Goal: Information Seeking & Learning: Learn about a topic

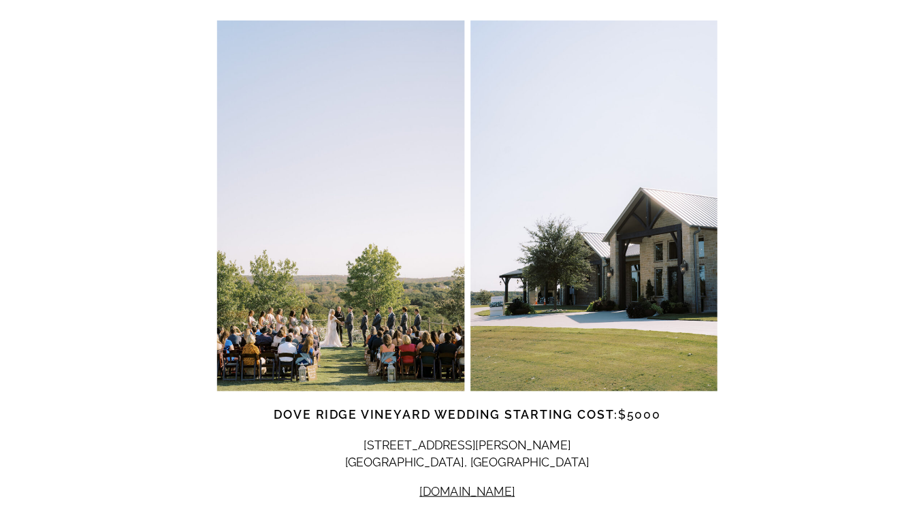
scroll to position [5806, 0]
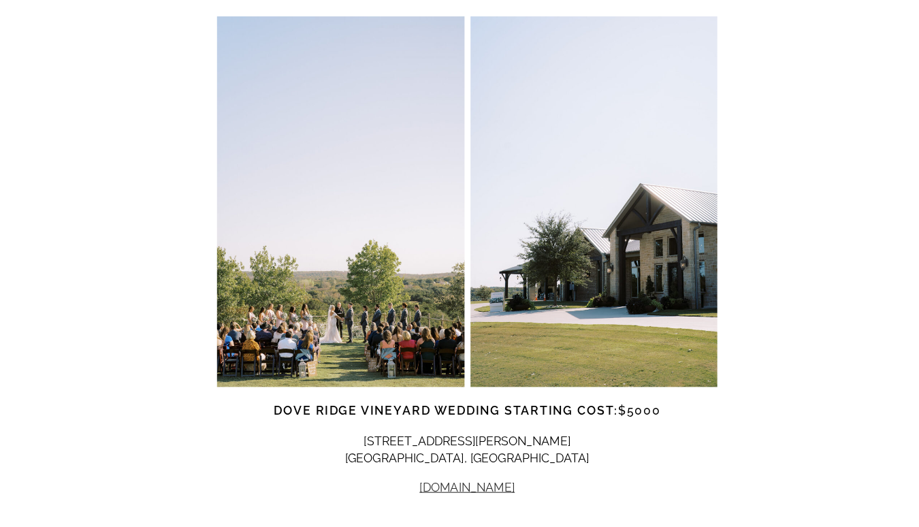
click at [473, 484] on link "[DOMAIN_NAME]" at bounding box center [460, 490] width 86 height 13
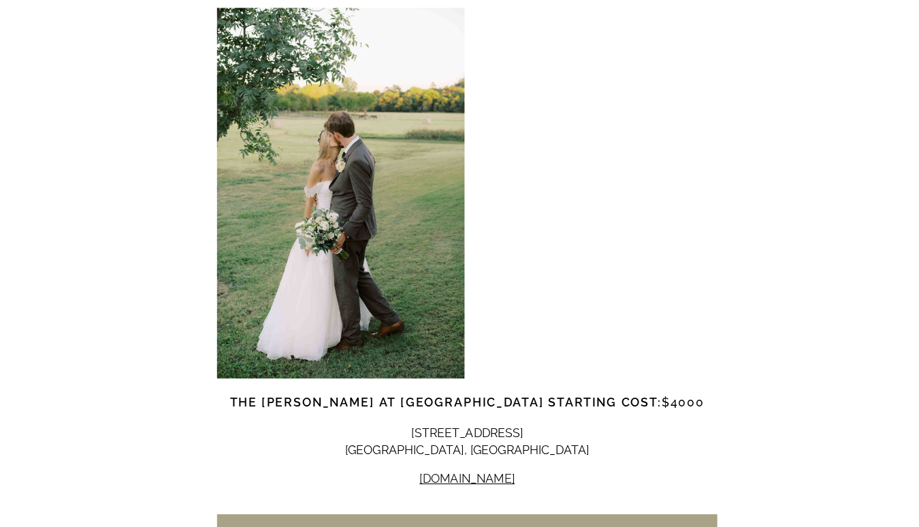
scroll to position [7028, 0]
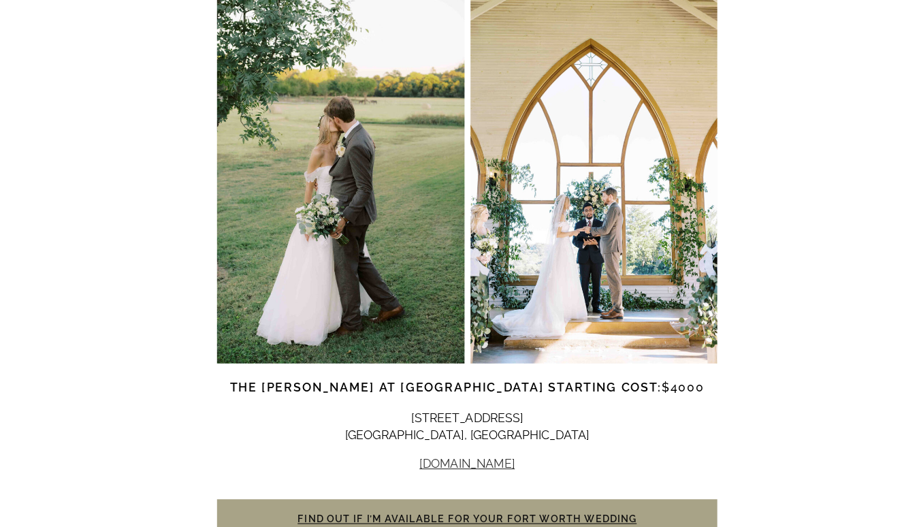
click at [475, 463] on link "[DOMAIN_NAME]" at bounding box center [460, 469] width 86 height 13
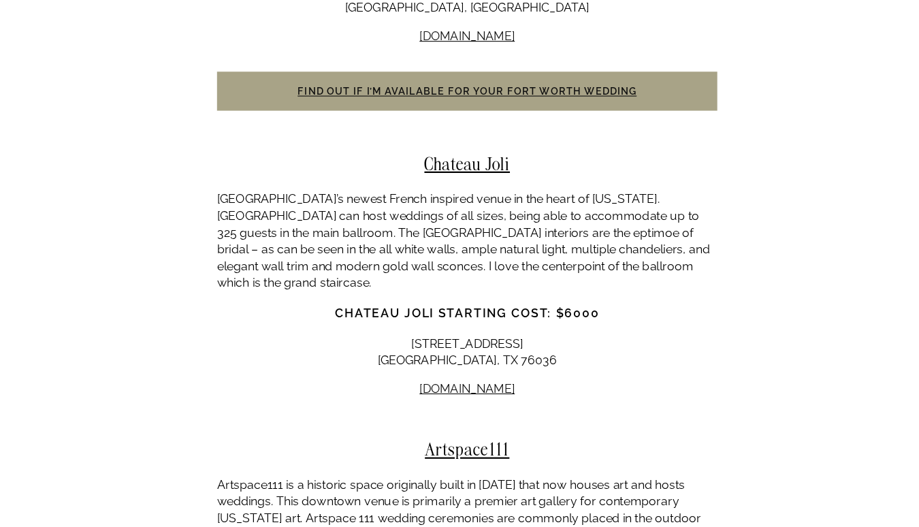
scroll to position [7418, 0]
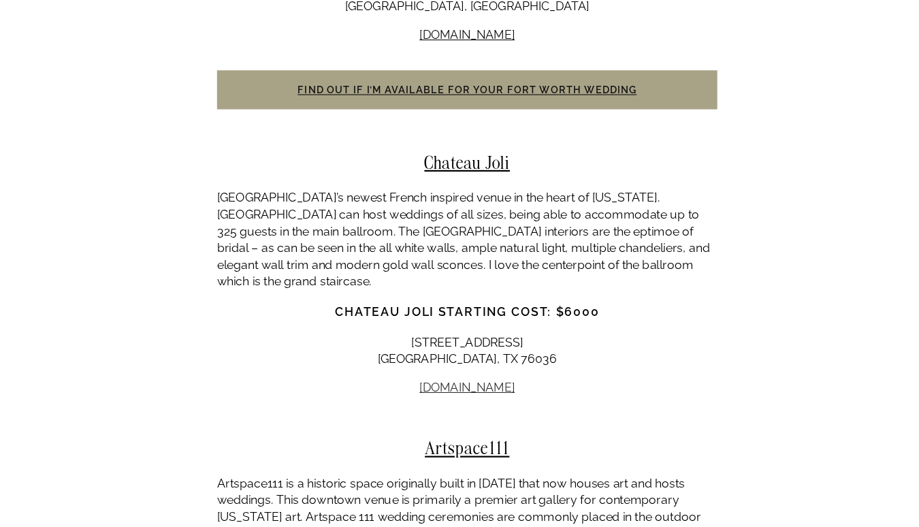
click at [471, 394] on link "[DOMAIN_NAME]" at bounding box center [460, 400] width 86 height 13
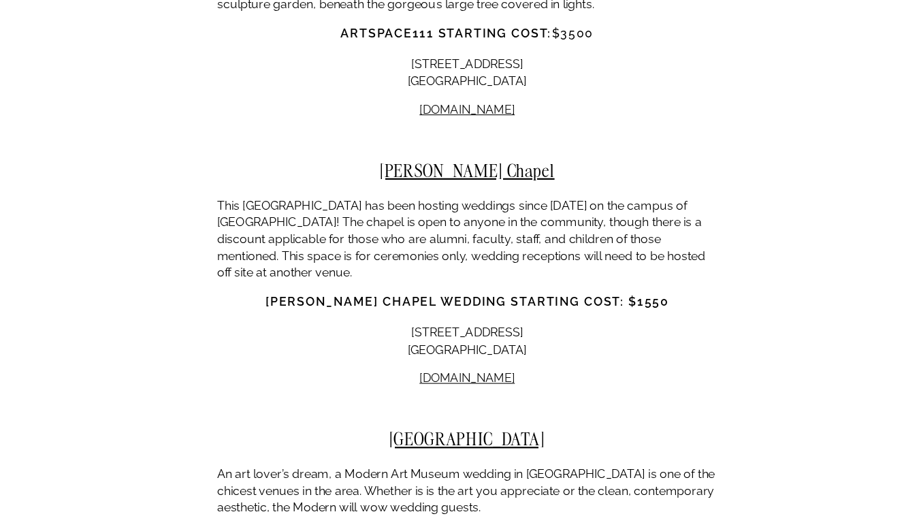
scroll to position [7899, 0]
click at [453, 385] on link "[DOMAIN_NAME]" at bounding box center [460, 391] width 86 height 13
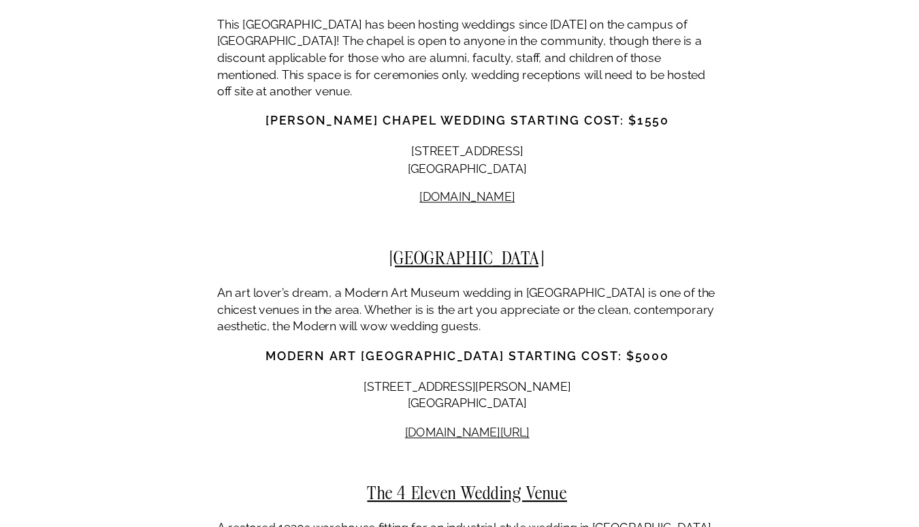
scroll to position [8073, 0]
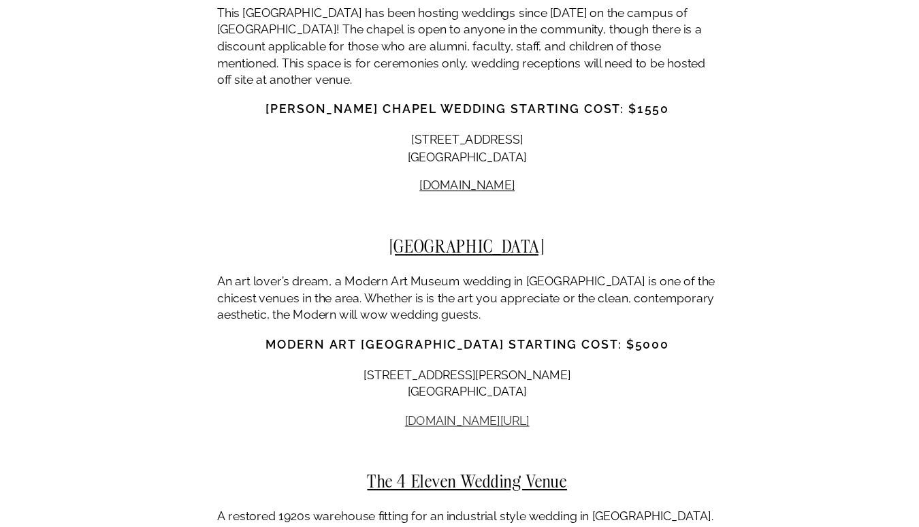
click at [473, 424] on link "[DOMAIN_NAME][URL]" at bounding box center [460, 430] width 113 height 13
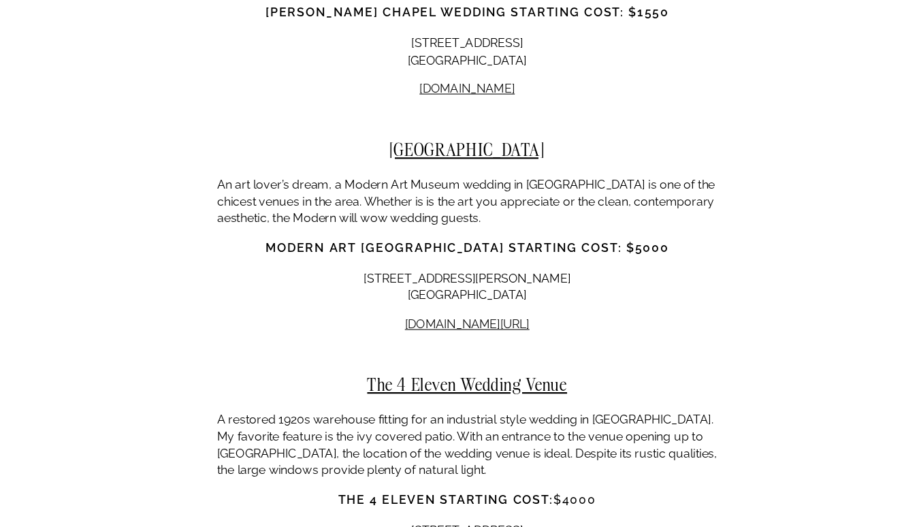
scroll to position [8226, 0]
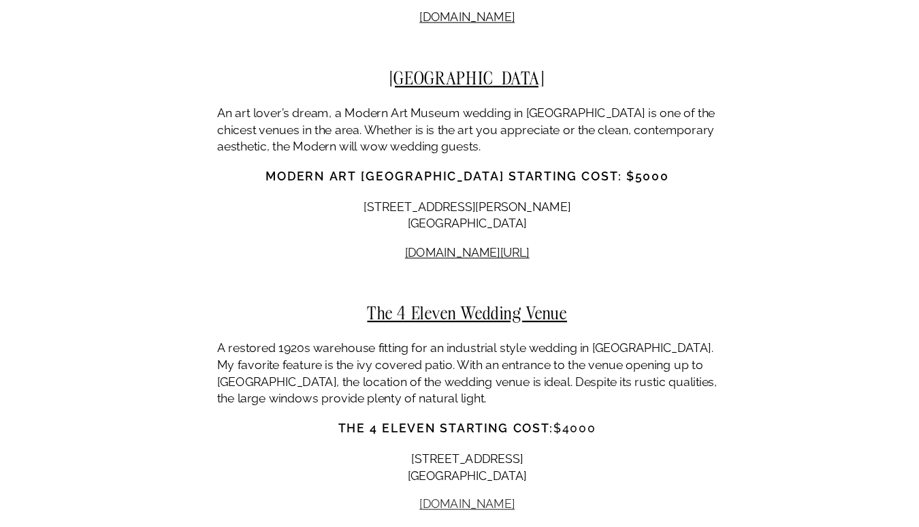
click at [454, 500] on link "[DOMAIN_NAME]" at bounding box center [460, 506] width 86 height 13
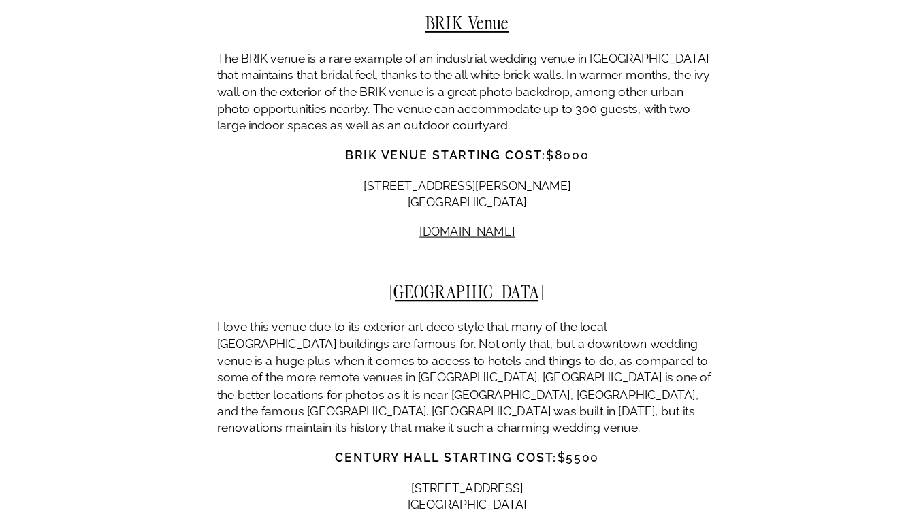
scroll to position [8966, 0]
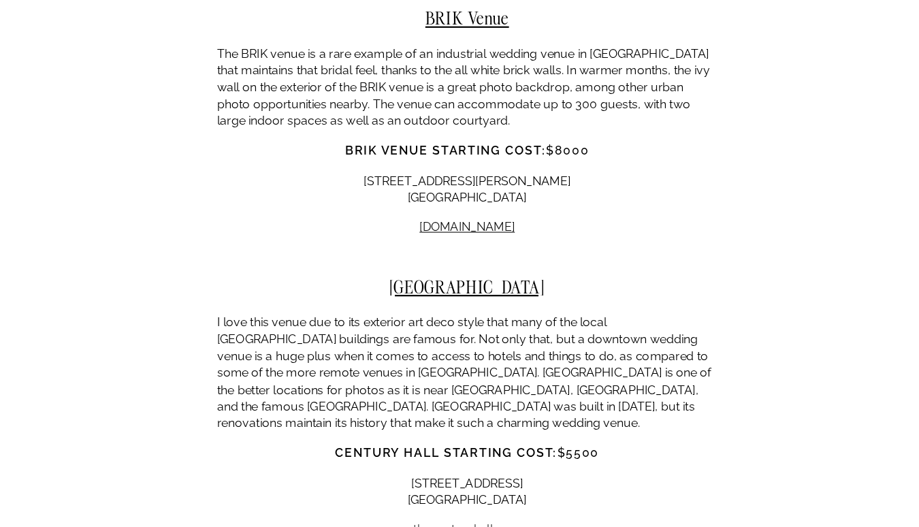
click at [445, 522] on link "thecenturyhall" at bounding box center [447, 528] width 72 height 13
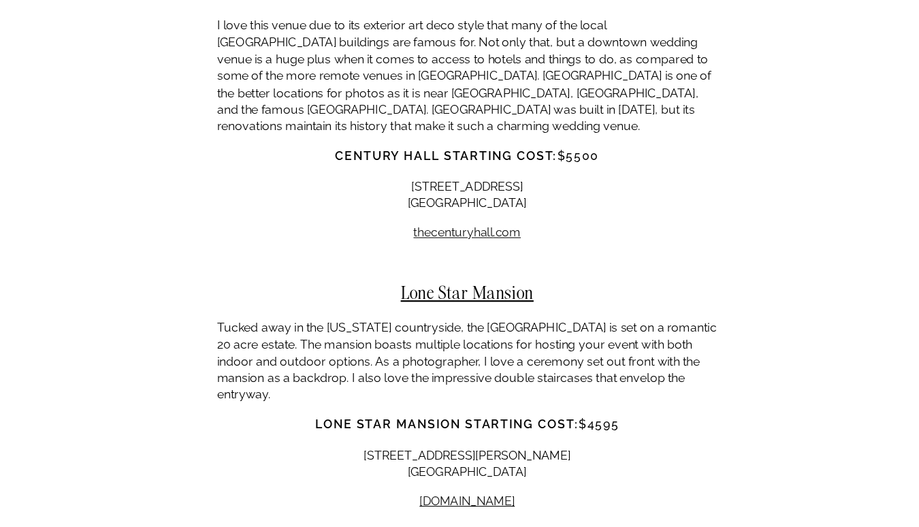
scroll to position [9244, 0]
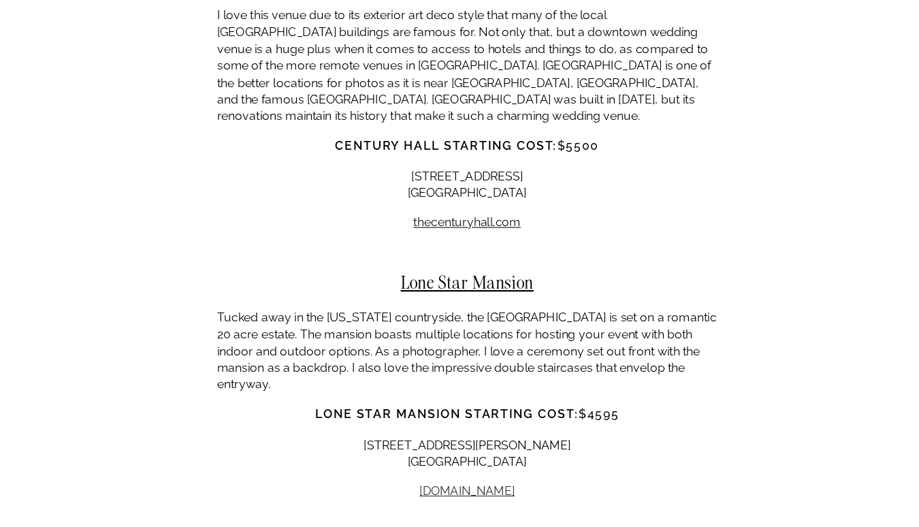
click at [442, 488] on link "[DOMAIN_NAME]" at bounding box center [460, 494] width 86 height 13
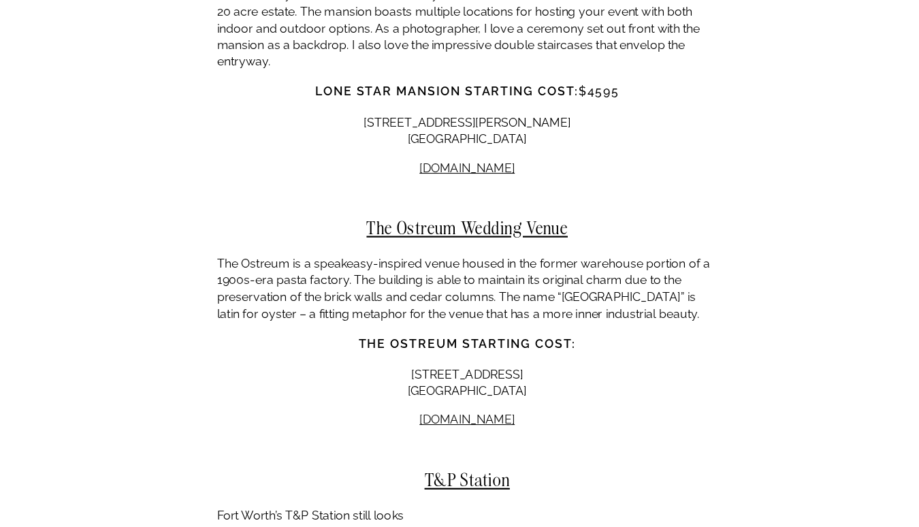
scroll to position [9536, 0]
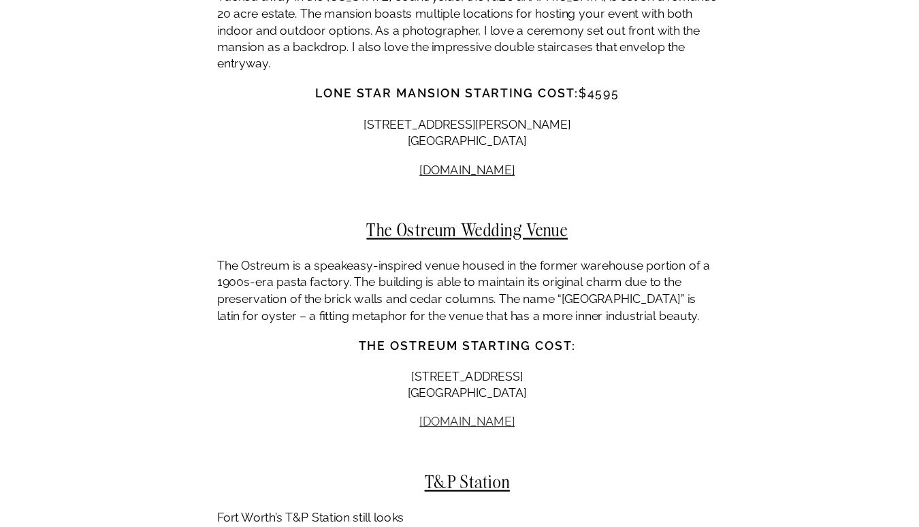
click at [467, 424] on link "[DOMAIN_NAME]" at bounding box center [460, 430] width 86 height 13
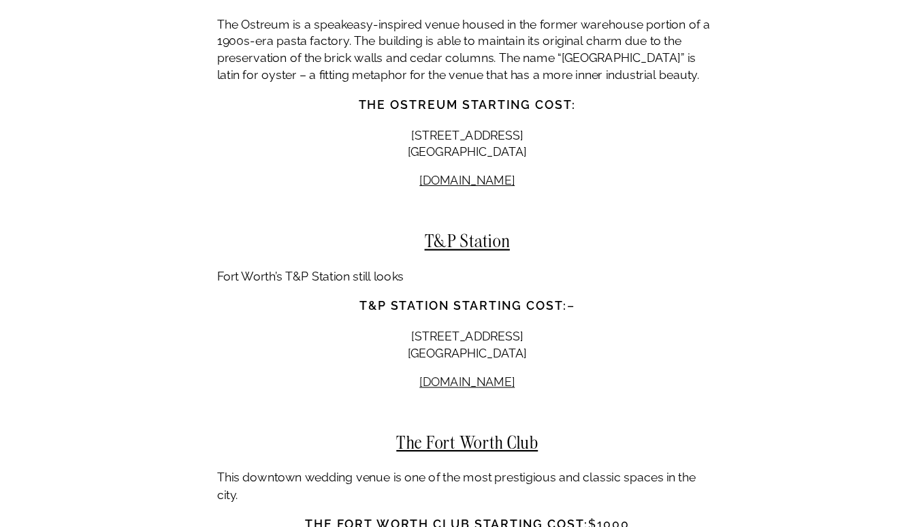
scroll to position [9759, 0]
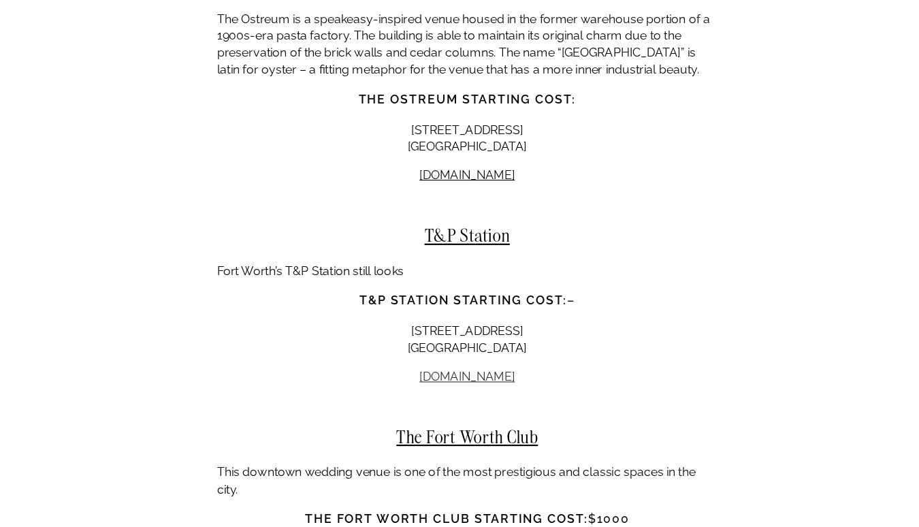
click at [446, 384] on link "[DOMAIN_NAME]" at bounding box center [460, 390] width 86 height 13
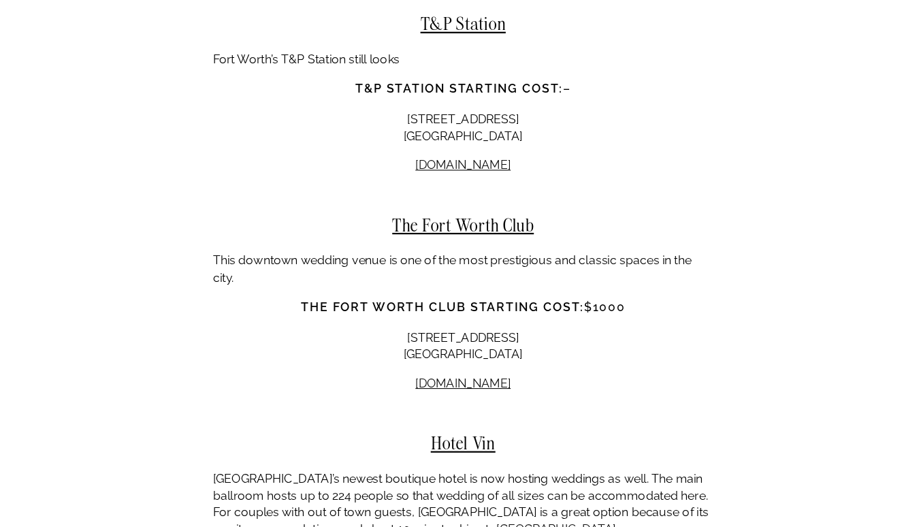
scroll to position [9954, 0]
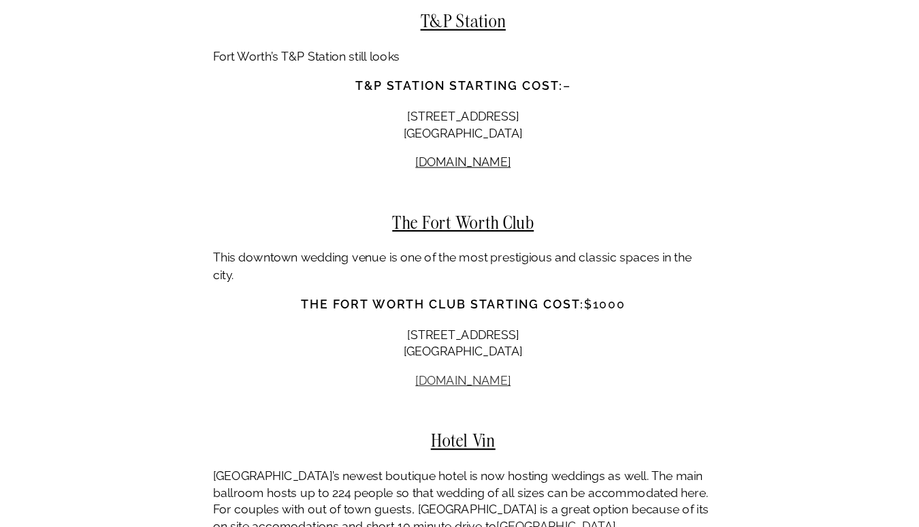
click at [478, 387] on link "[DOMAIN_NAME]" at bounding box center [460, 393] width 86 height 13
